Goal: Task Accomplishment & Management: Use online tool/utility

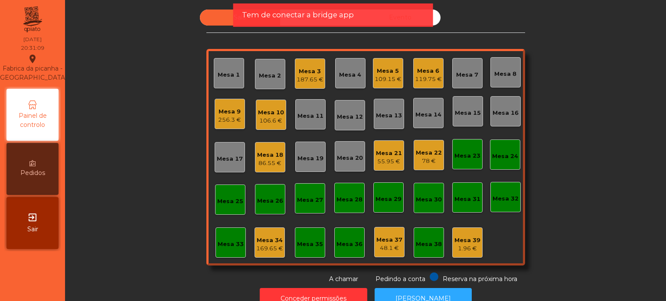
click at [417, 165] on div "Mesa 22 78 €" at bounding box center [429, 155] width 30 height 30
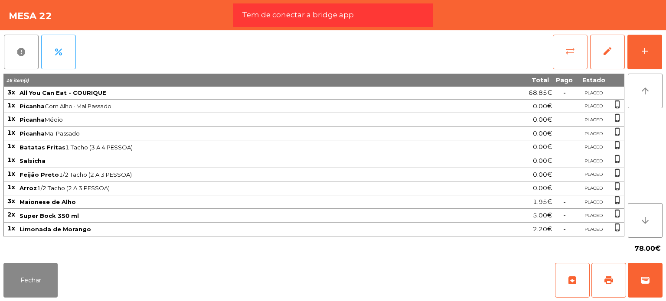
click at [566, 59] on button "sync_alt" at bounding box center [570, 52] width 35 height 35
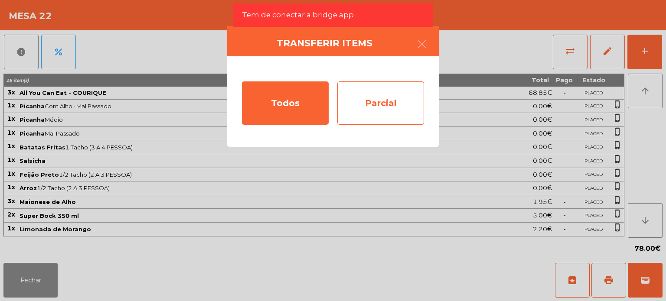
click at [366, 83] on div "Parcial" at bounding box center [380, 103] width 87 height 43
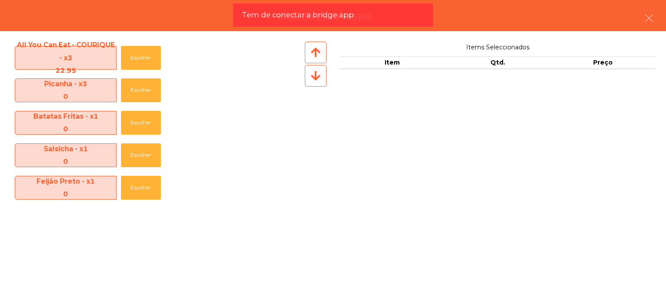
scroll to position [128, 0]
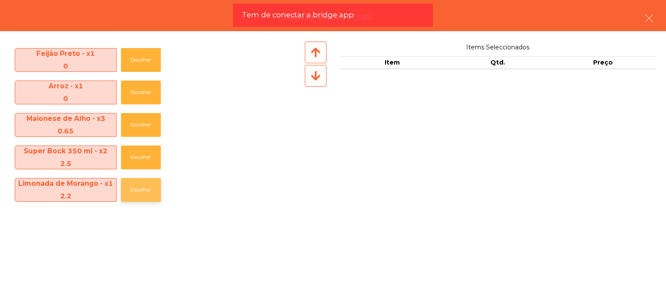
click at [141, 187] on button "Escolher" at bounding box center [141, 190] width 40 height 24
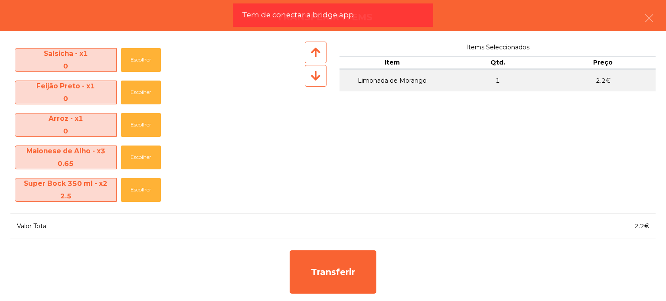
scroll to position [95, 0]
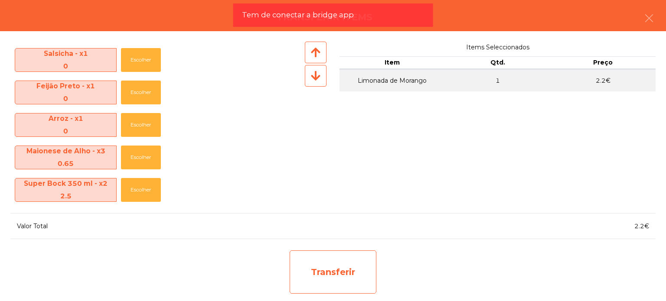
click at [339, 288] on div "Transferir" at bounding box center [333, 272] width 87 height 43
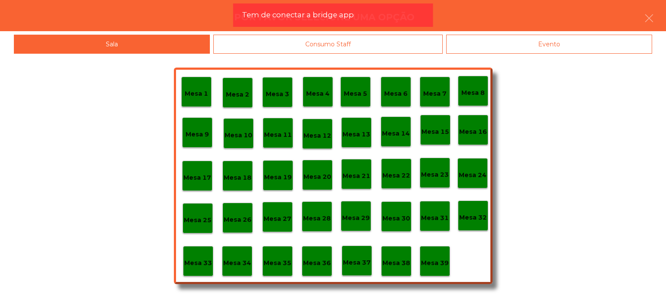
click at [362, 271] on div "Mesa 37" at bounding box center [357, 261] width 30 height 30
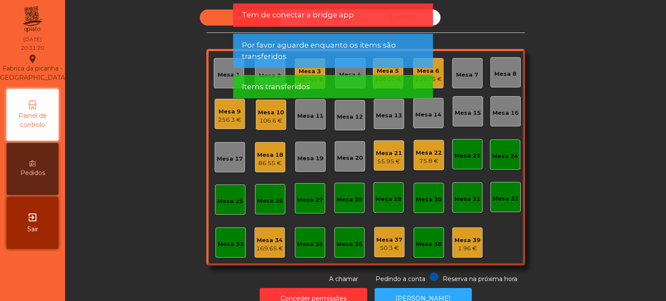
click at [420, 145] on div "Mesa 22 75.8 €" at bounding box center [429, 155] width 26 height 20
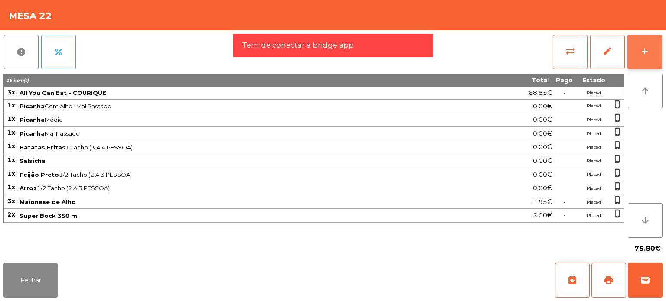
click at [649, 42] on button "add" at bounding box center [645, 52] width 35 height 35
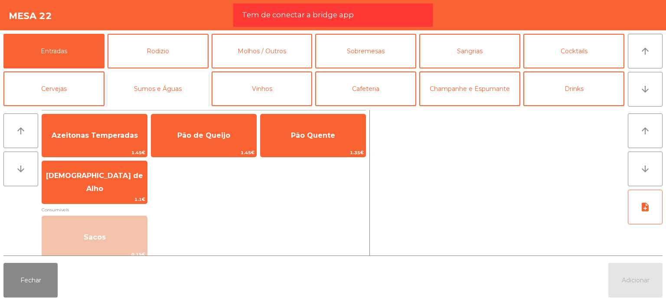
click at [154, 93] on button "Sumos e Águas" at bounding box center [158, 89] width 101 height 35
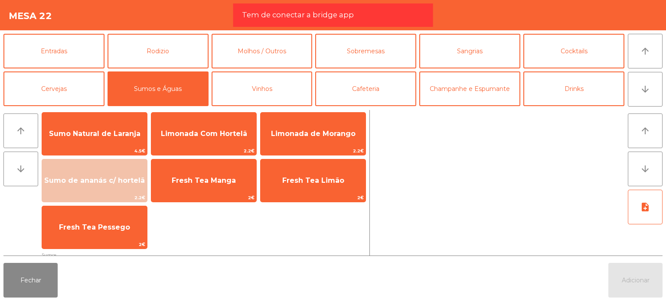
scroll to position [0, 0]
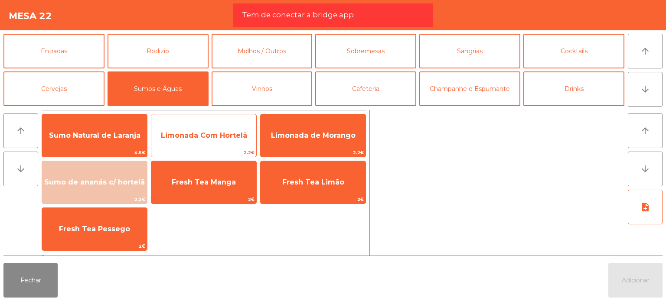
click at [175, 149] on span "2.2€" at bounding box center [203, 153] width 105 height 8
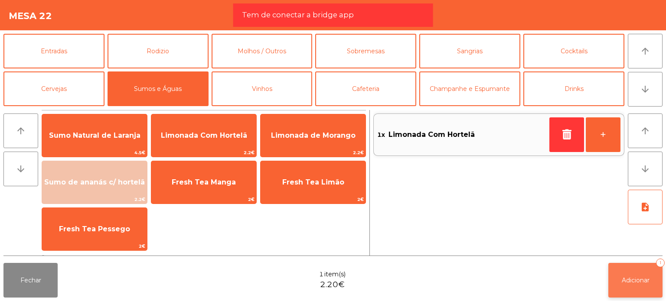
click at [642, 285] on button "Adicionar 1" at bounding box center [636, 280] width 54 height 35
